Goal: Information Seeking & Learning: Learn about a topic

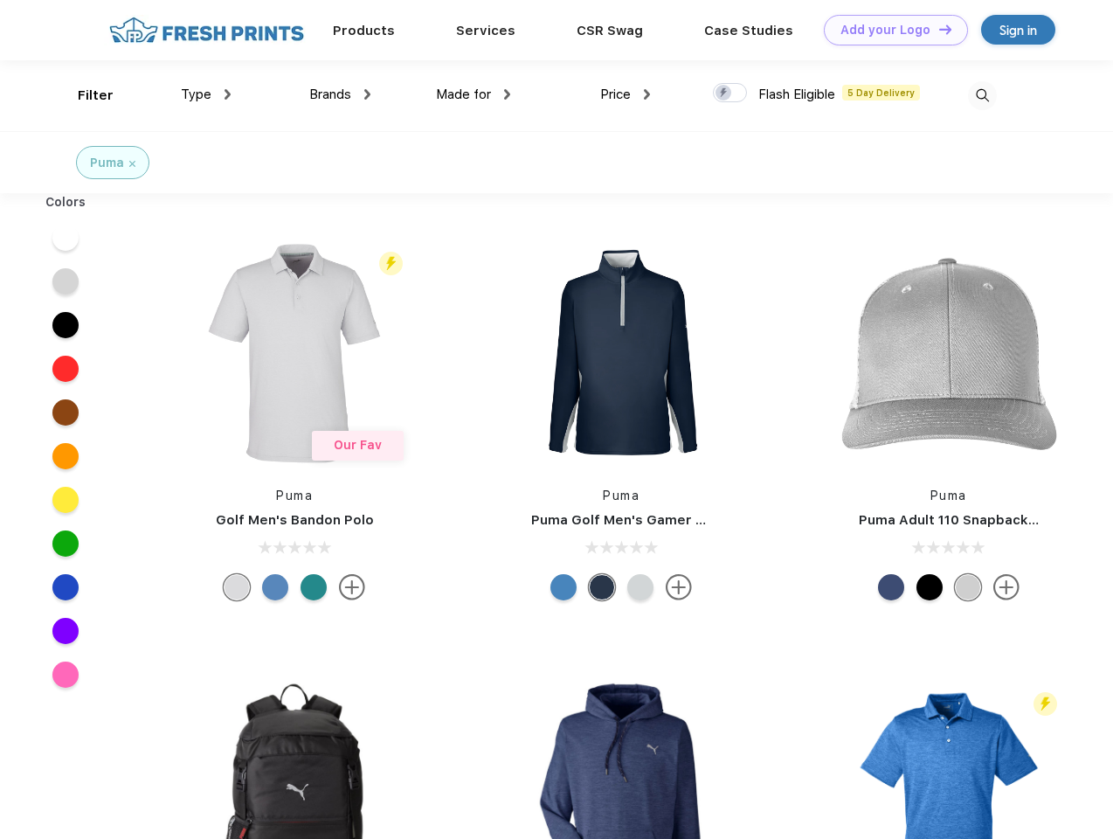
scroll to position [1, 0]
click at [889, 30] on link "Add your Logo Design Tool" at bounding box center [896, 30] width 144 height 31
click at [0, 0] on div "Design Tool" at bounding box center [0, 0] width 0 height 0
click at [937, 29] on link "Add your Logo Design Tool" at bounding box center [896, 30] width 144 height 31
click at [84, 95] on div "Filter" at bounding box center [96, 96] width 36 height 20
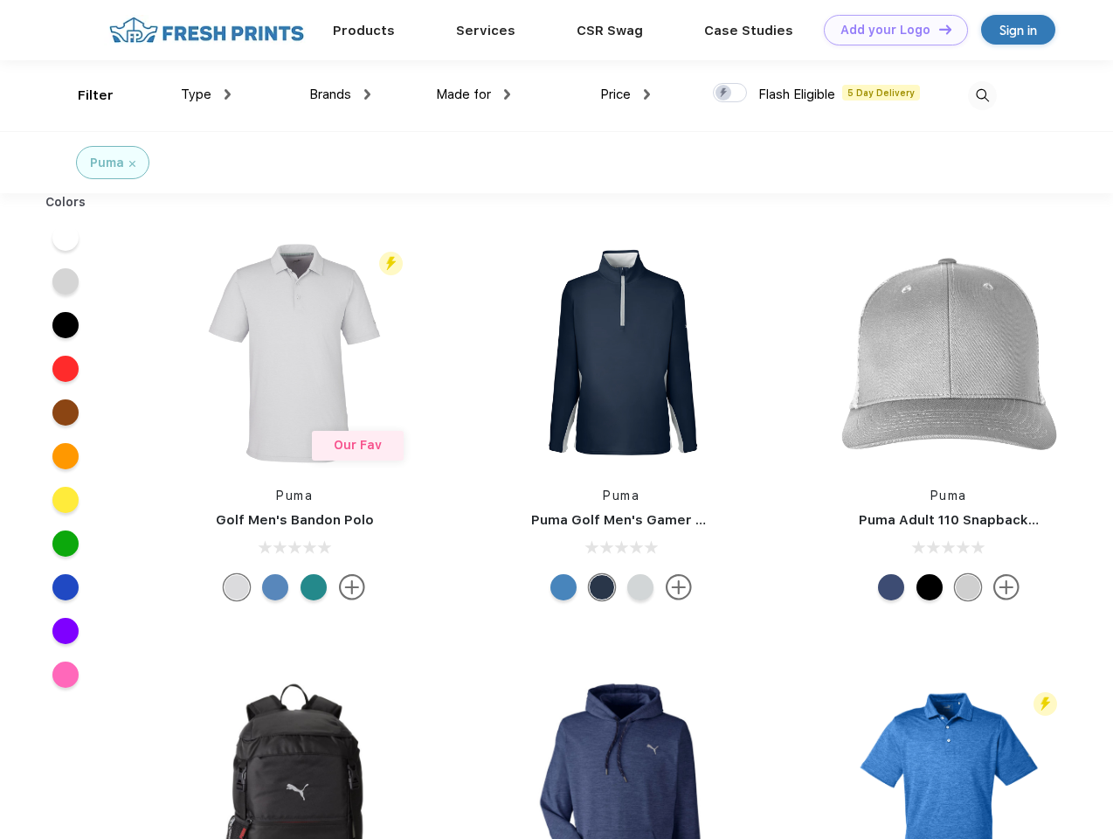
click at [206, 94] on span "Type" at bounding box center [196, 94] width 31 height 16
click at [340, 94] on span "Brands" at bounding box center [330, 94] width 42 height 16
click at [474, 94] on span "Made for" at bounding box center [463, 94] width 55 height 16
click at [626, 94] on span "Price" at bounding box center [615, 94] width 31 height 16
click at [730, 93] on div at bounding box center [730, 92] width 34 height 19
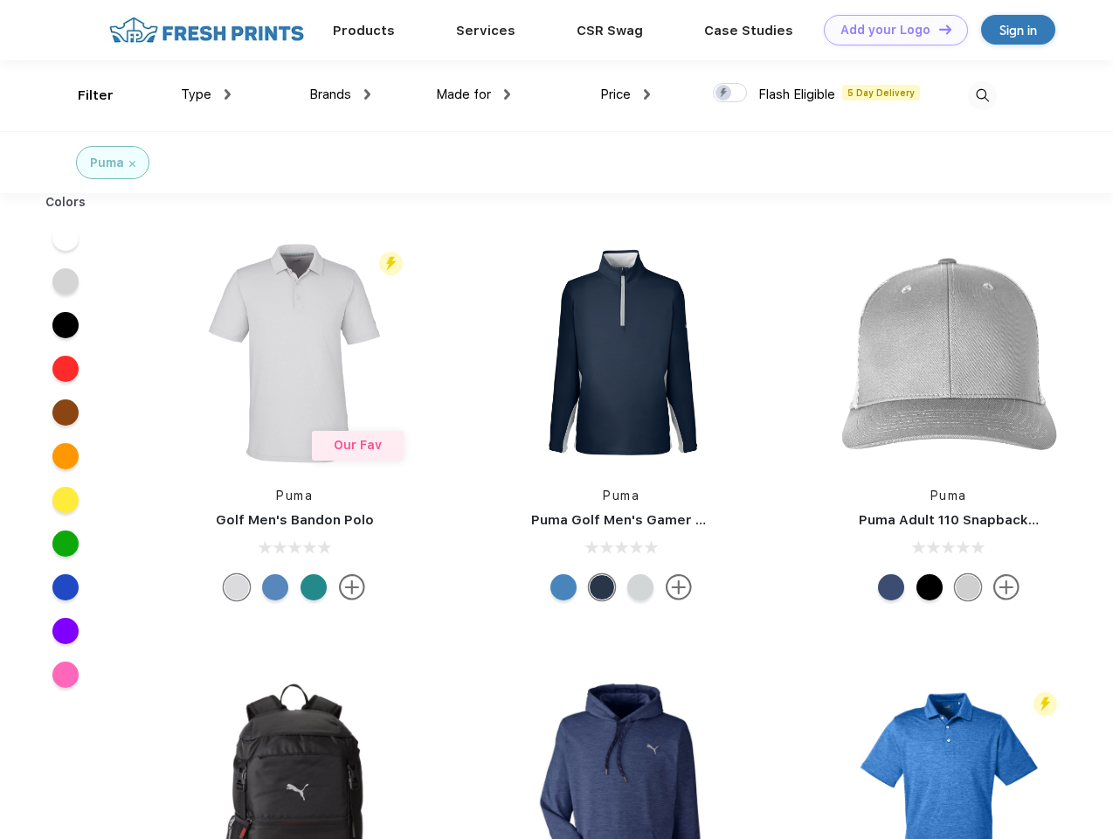
click at [724, 93] on input "checkbox" at bounding box center [718, 87] width 11 height 11
click at [982, 95] on img at bounding box center [982, 95] width 29 height 29
